Goal: Information Seeking & Learning: Learn about a topic

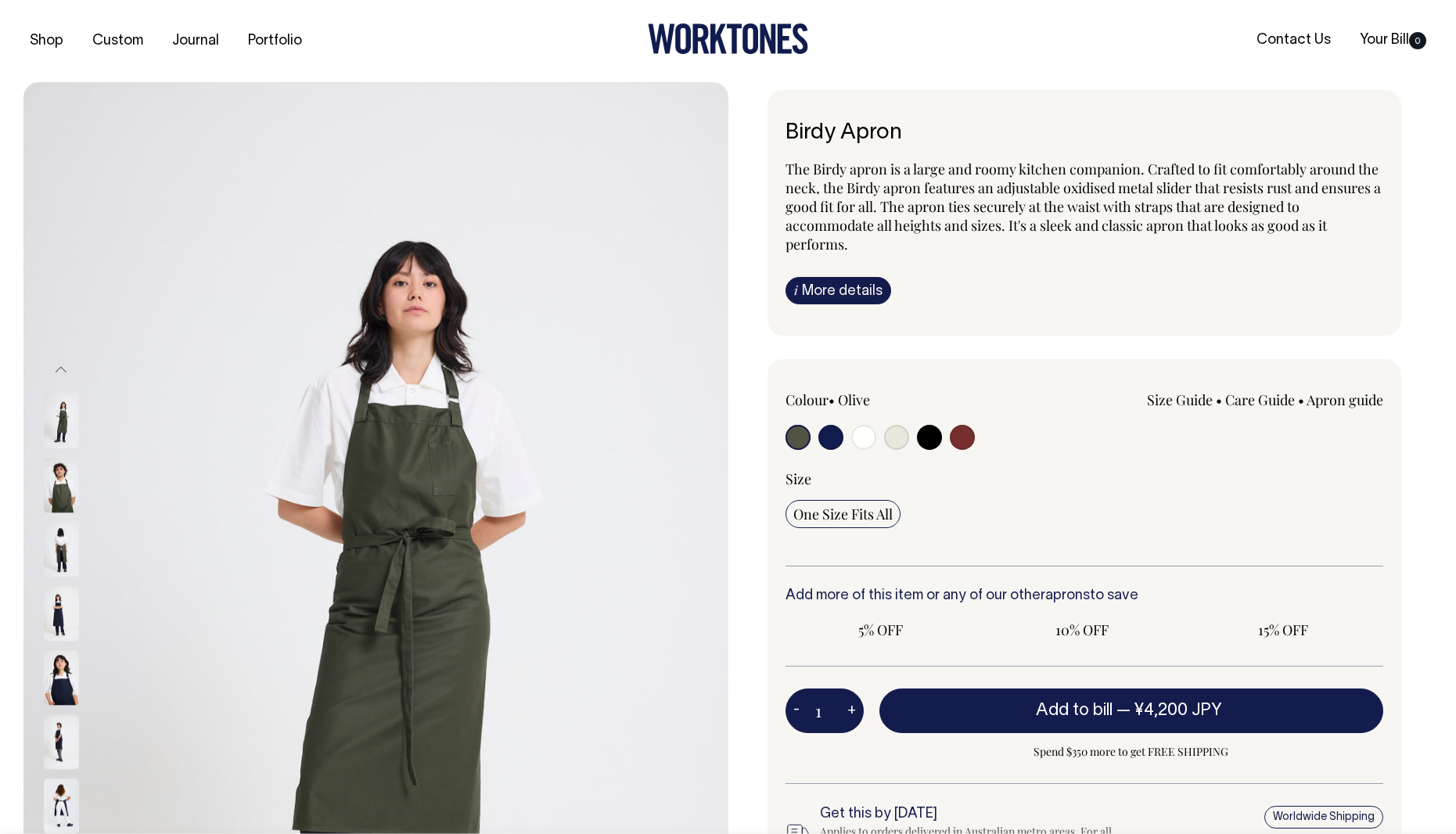
radio input "true"
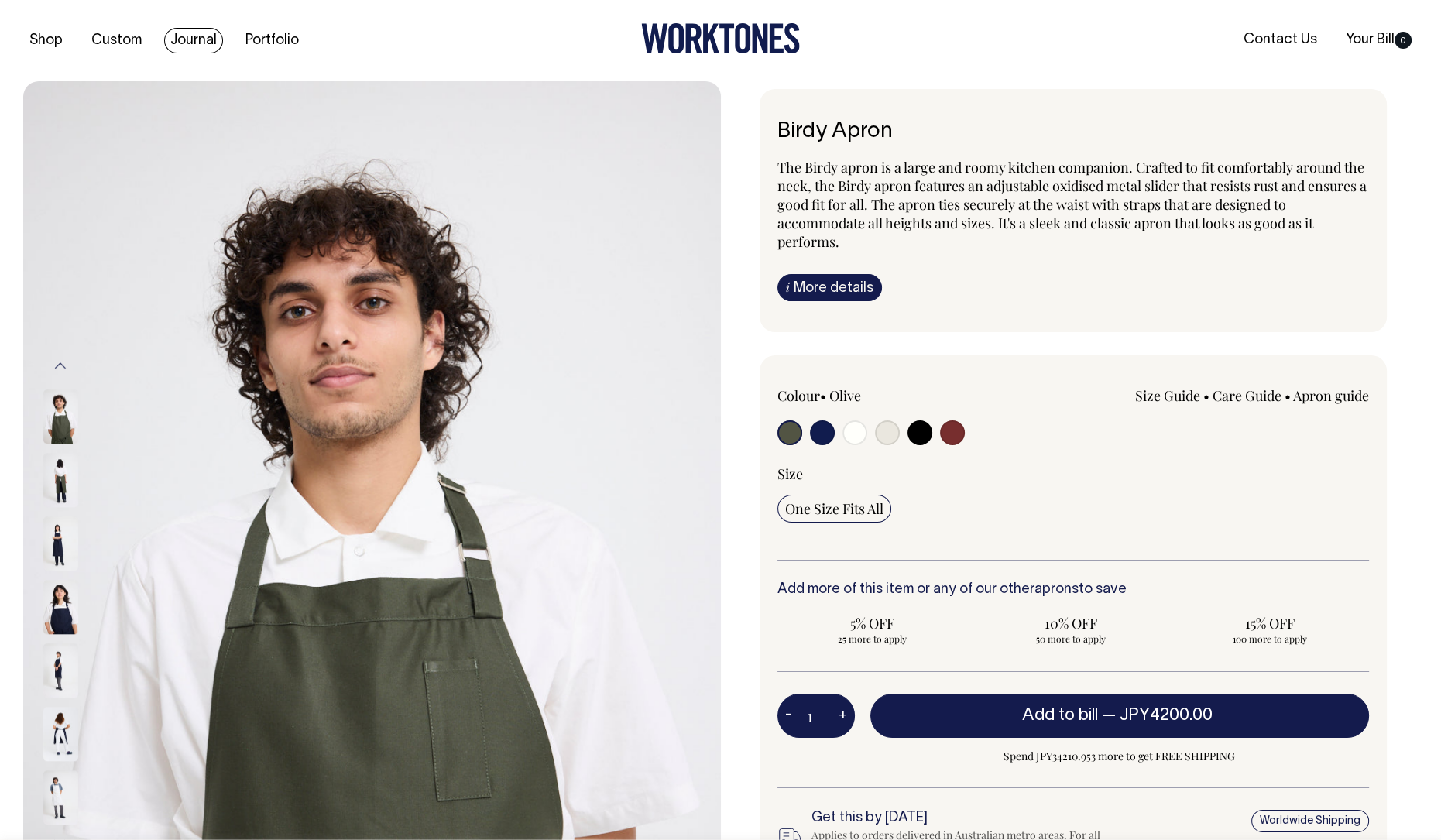
click at [182, 39] on link "Journal" at bounding box center [193, 41] width 59 height 25
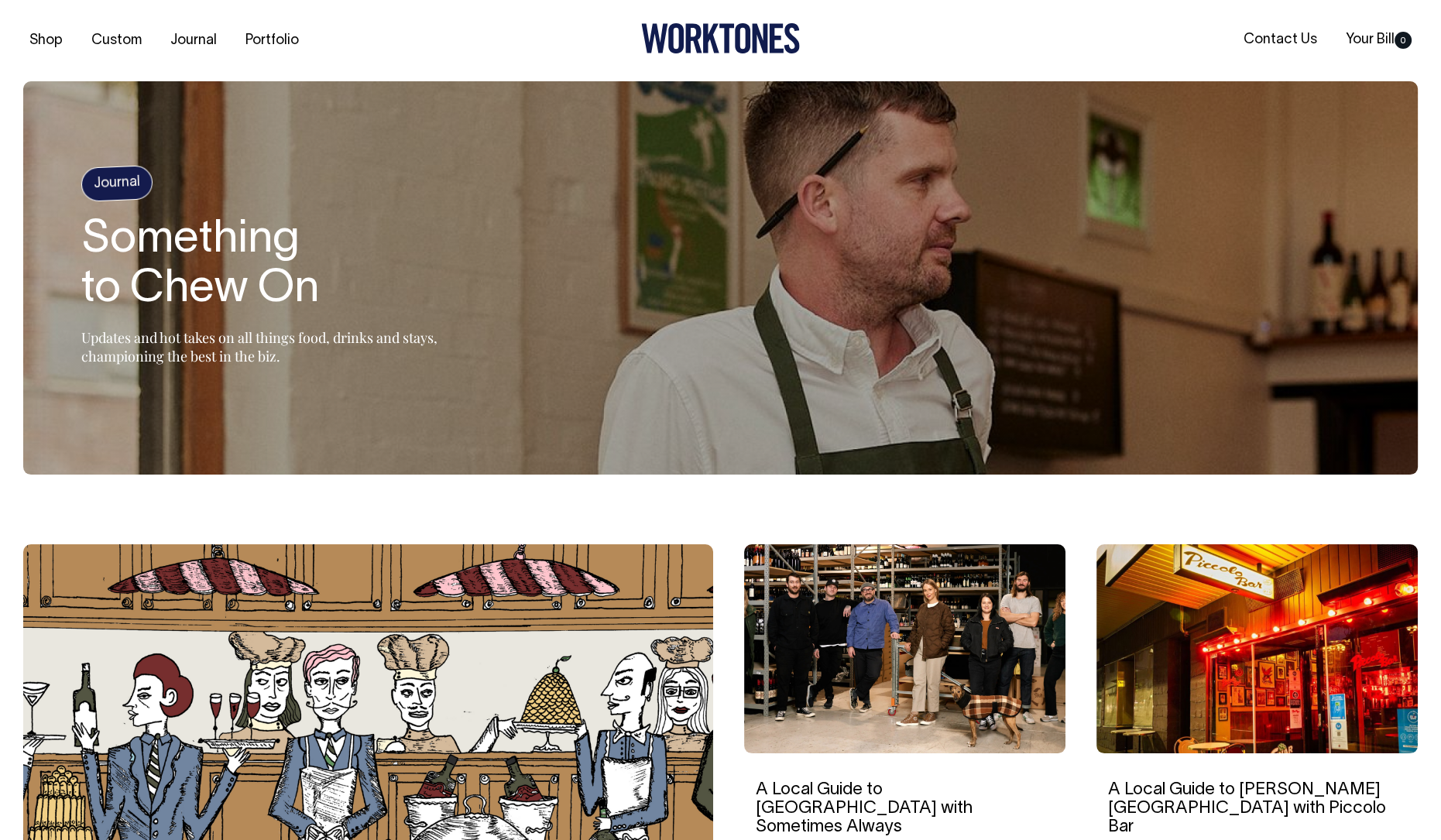
click at [275, 40] on link "Portfolio" at bounding box center [272, 41] width 66 height 25
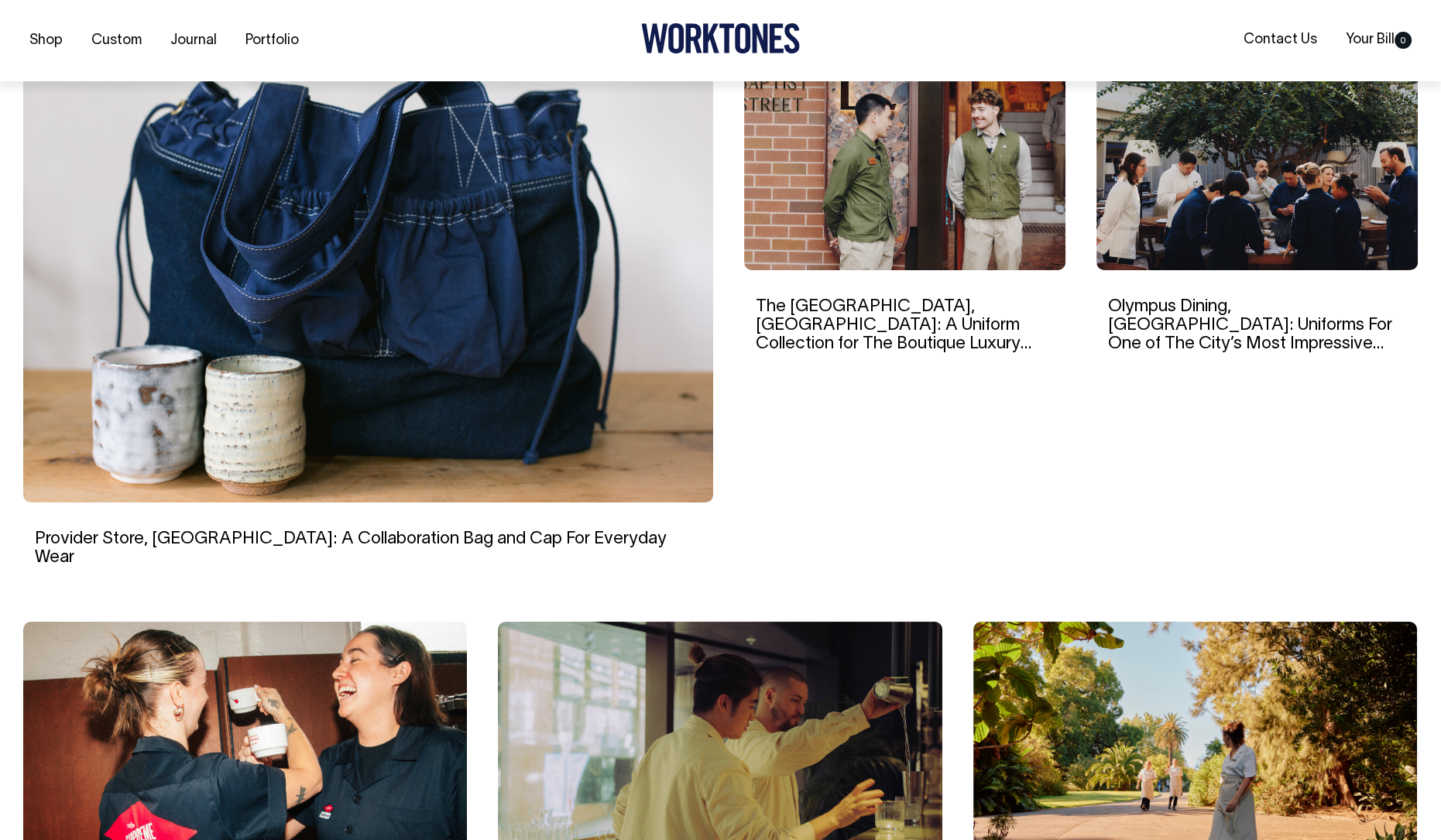
scroll to position [484, 0]
click at [527, 328] on img at bounding box center [368, 281] width 690 height 441
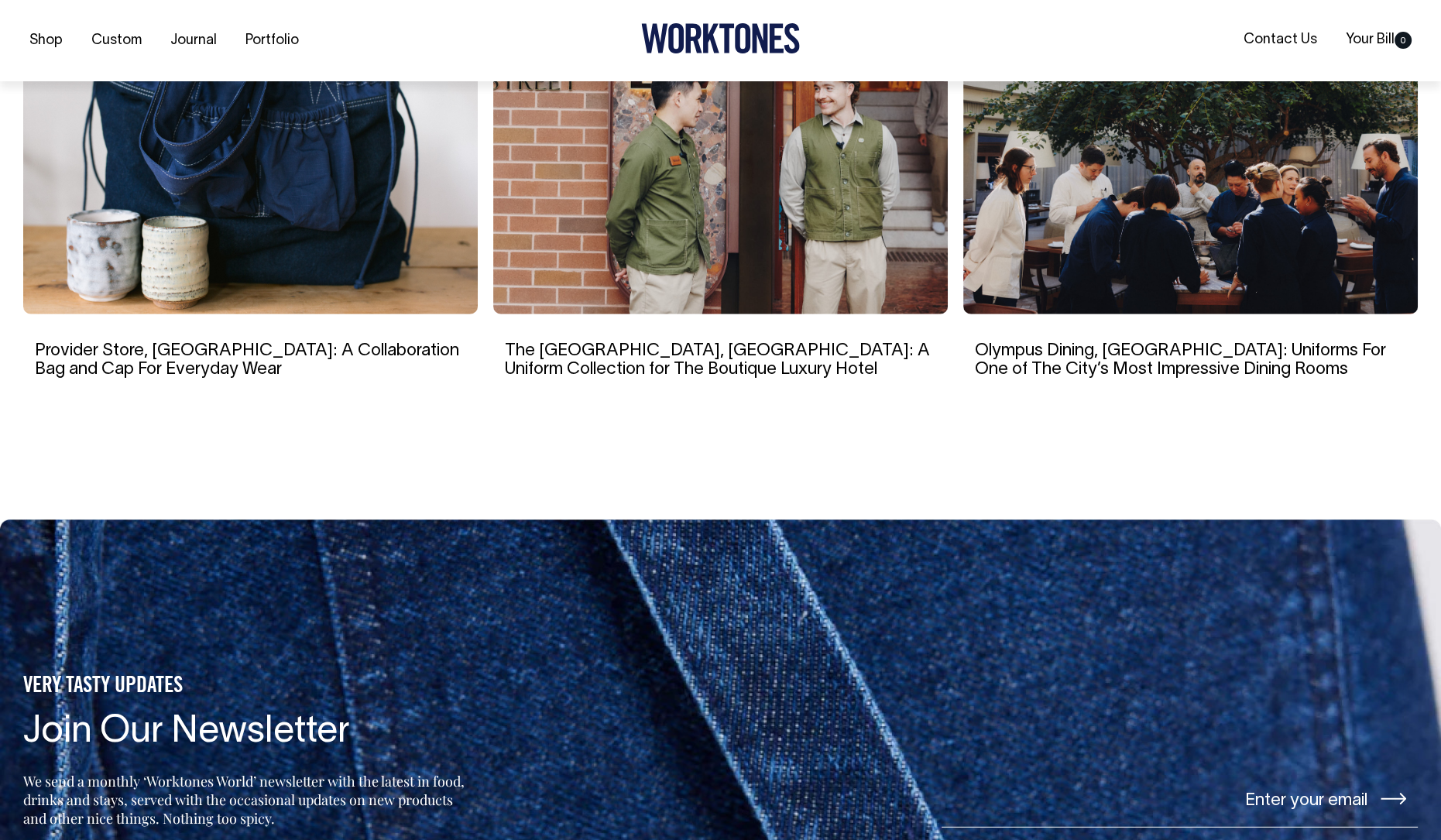
scroll to position [6290, 0]
click at [736, 343] on link "The [GEOGRAPHIC_DATA], [GEOGRAPHIC_DATA]: A Uniform Collection for The Boutique…" at bounding box center [717, 360] width 425 height 34
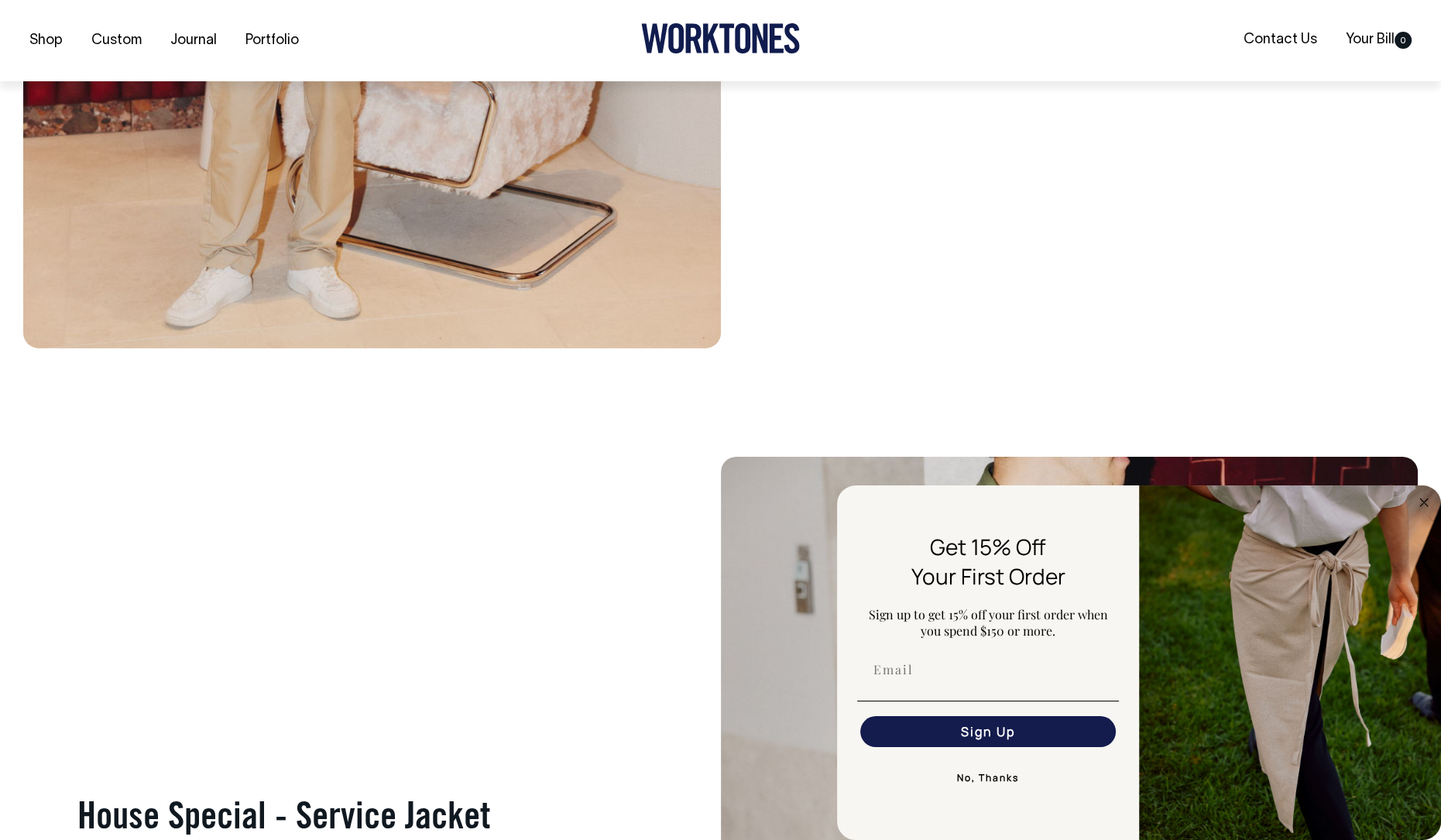
scroll to position [7257, 0]
click at [1018, 776] on button "No, Thanks" at bounding box center [988, 778] width 262 height 31
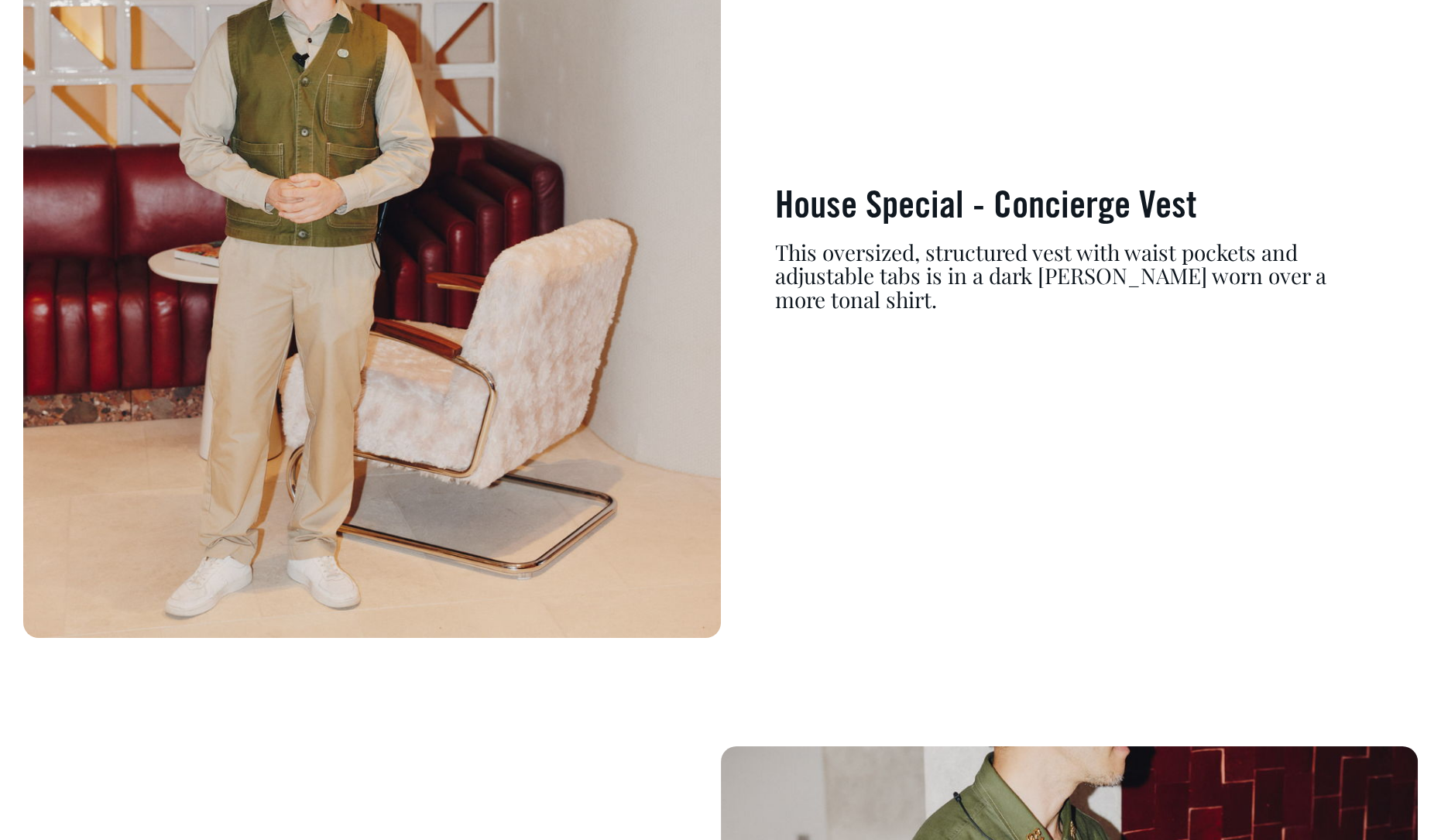
scroll to position [6967, 0]
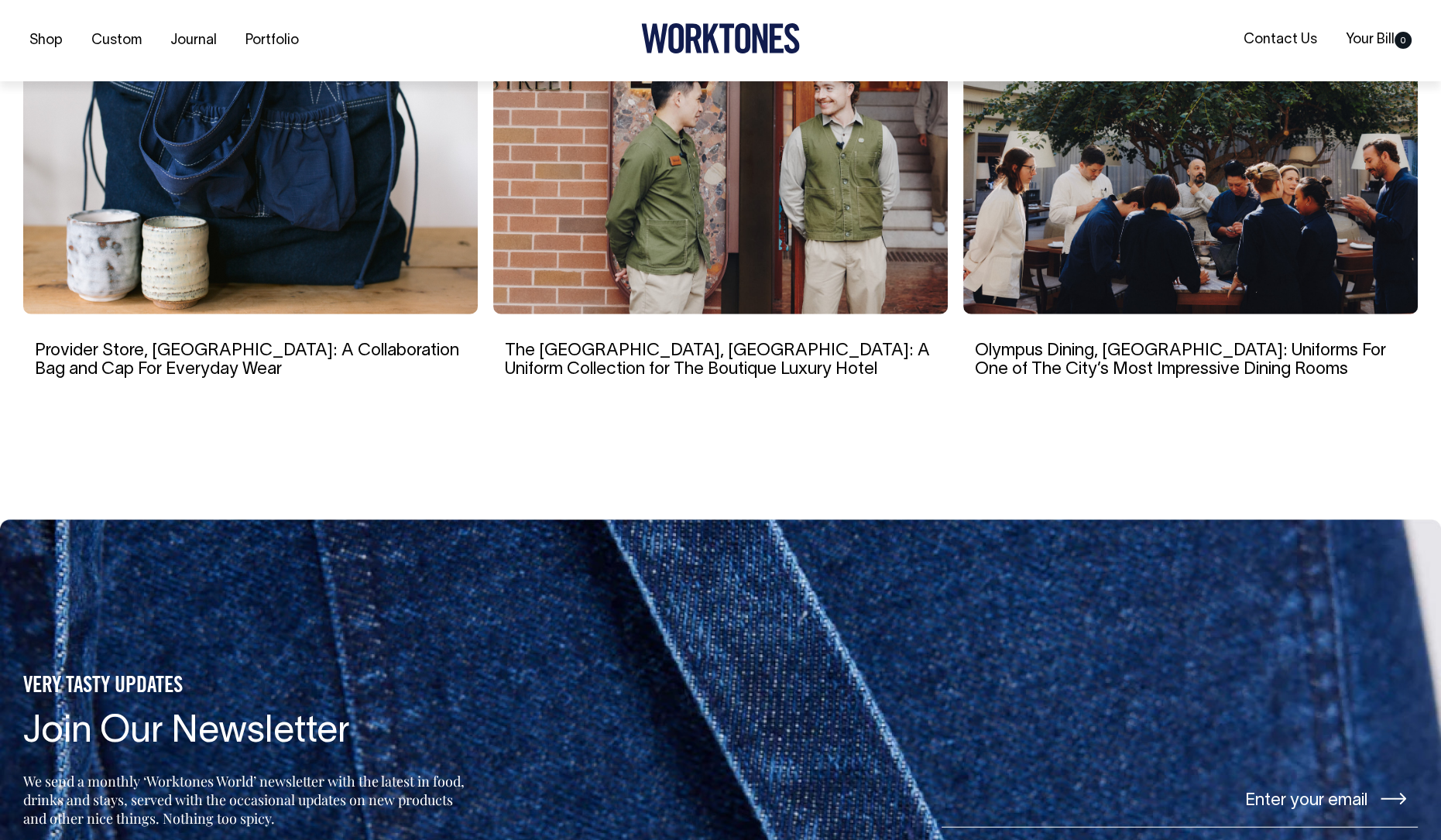
click at [1128, 343] on link "Olympus Dining, [GEOGRAPHIC_DATA]: Uniforms For One of The City’s Most Impressi…" at bounding box center [1181, 360] width 411 height 34
